Goal: Task Accomplishment & Management: Manage account settings

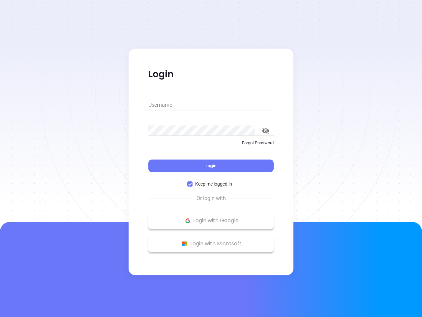
click at [211, 158] on div "Login" at bounding box center [210, 161] width 125 height 20
click at [211, 105] on input "Username" at bounding box center [210, 105] width 125 height 11
click at [266, 131] on icon "toggle password visibility" at bounding box center [265, 131] width 7 height 6
click at [211, 166] on span "Login" at bounding box center [210, 166] width 11 height 6
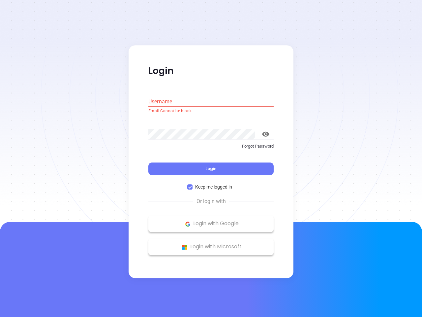
click at [211, 184] on span "Keep me logged in" at bounding box center [214, 186] width 42 height 7
click at [193, 184] on input "Keep me logged in" at bounding box center [189, 186] width 5 height 5
checkbox input "false"
click at [211, 220] on p "Login with Google" at bounding box center [211, 224] width 119 height 10
click at [211, 243] on p "Login with Microsoft" at bounding box center [211, 247] width 119 height 10
